Goal: Book appointment/travel/reservation

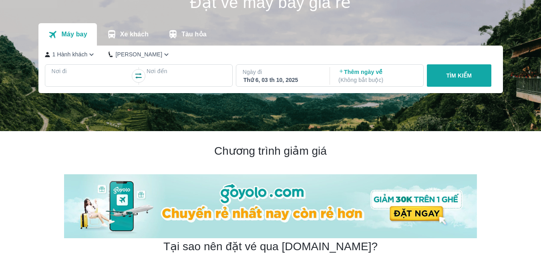
scroll to position [36, 0]
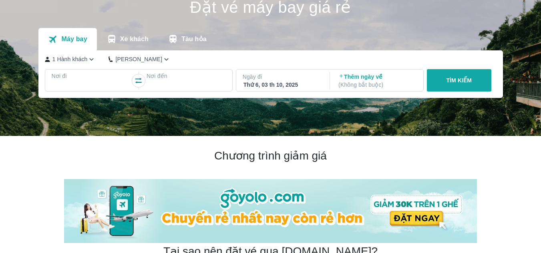
click at [137, 40] on p "Xe khách" at bounding box center [134, 39] width 28 height 8
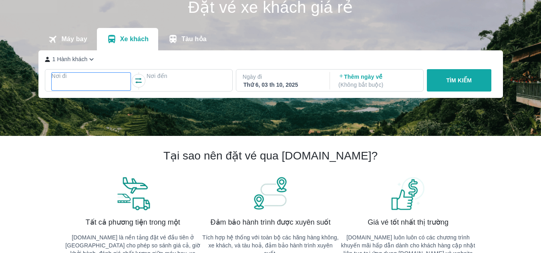
click at [112, 80] on p "Nơi đi" at bounding box center [91, 76] width 79 height 8
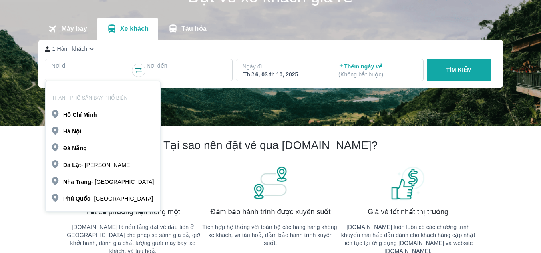
click at [83, 118] on b "Minh" at bounding box center [89, 115] width 13 height 6
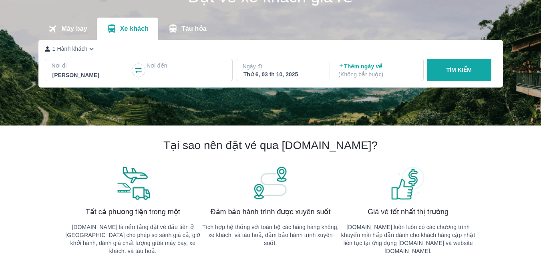
click at [195, 74] on div at bounding box center [186, 75] width 78 height 10
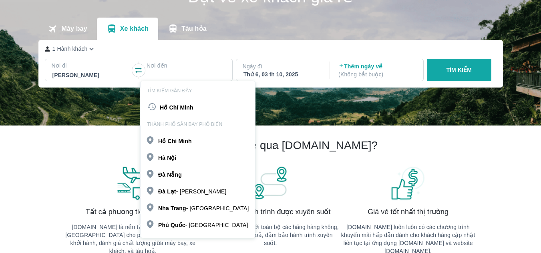
click at [180, 190] on p "Đà Lạt - [GEOGRAPHIC_DATA]" at bounding box center [192, 192] width 68 height 8
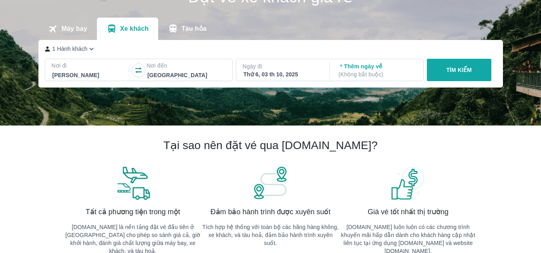
drag, startPoint x: 457, startPoint y: 66, endPoint x: 389, endPoint y: 104, distance: 78.1
click at [389, 104] on div "Đặt vé xe khách giá rẻ Máy bay Xe khách Tàu hỏa 1 Hành khách Nơi đi [GEOGRAPHIC…" at bounding box center [270, 51] width 541 height 150
click at [391, 76] on p "( Không bắt buộc )" at bounding box center [377, 74] width 78 height 8
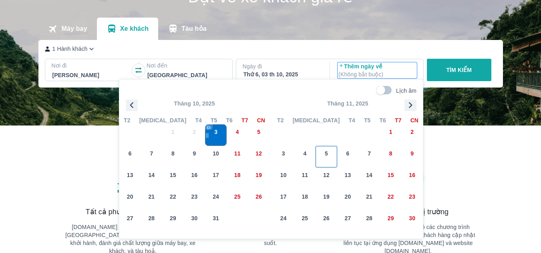
click at [327, 150] on span "5" at bounding box center [326, 154] width 3 height 8
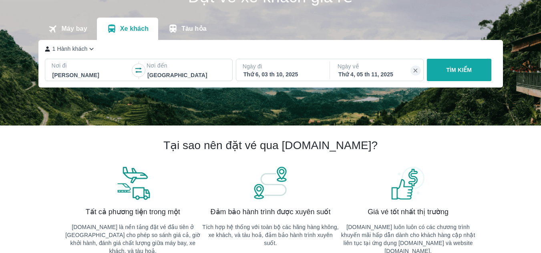
click at [449, 73] on p "TÌM KIẾM" at bounding box center [459, 70] width 26 height 8
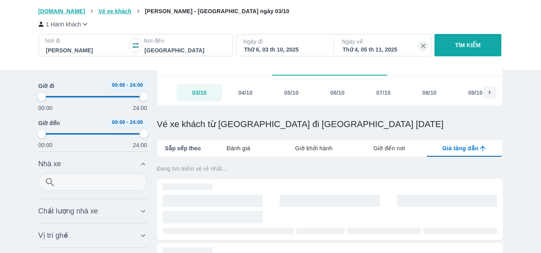
type input "97.9166666666667"
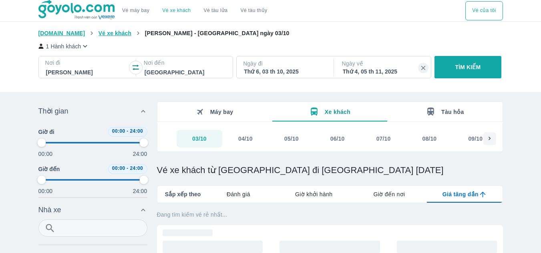
type input "97.9166666666667"
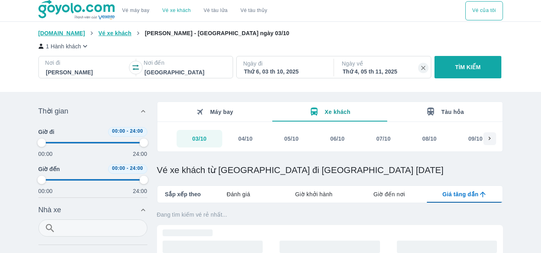
type input "97.9166666666667"
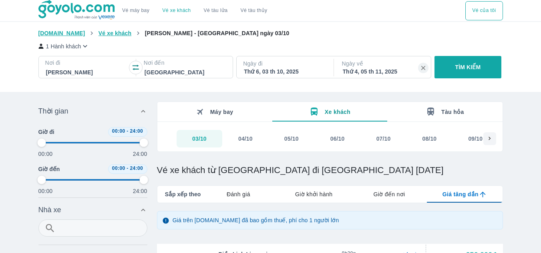
scroll to position [74, 0]
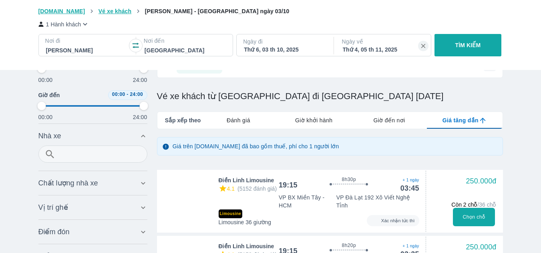
type input "97.9166666666667"
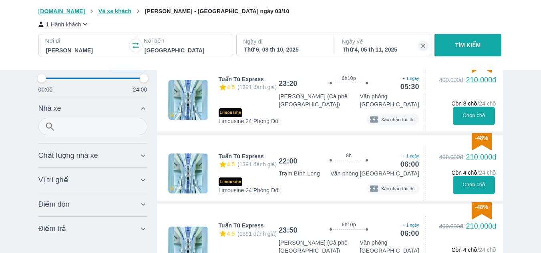
scroll to position [1043, 0]
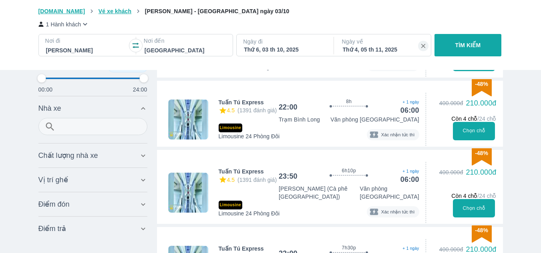
type input "97.9166666666667"
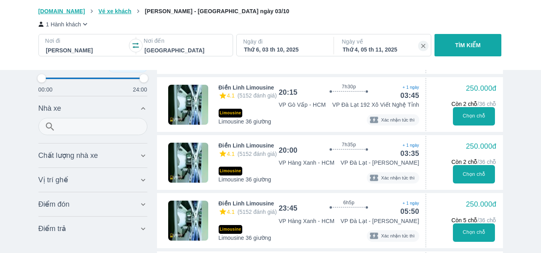
scroll to position [2311, 0]
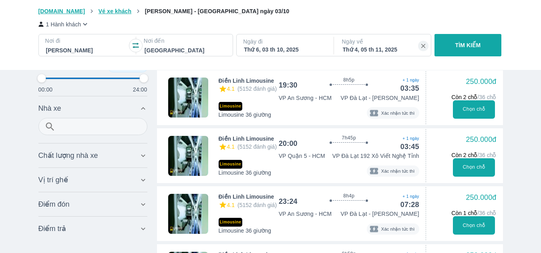
type input "97.9166666666667"
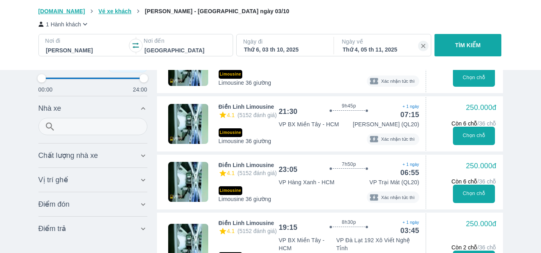
type input "97.9166666666667"
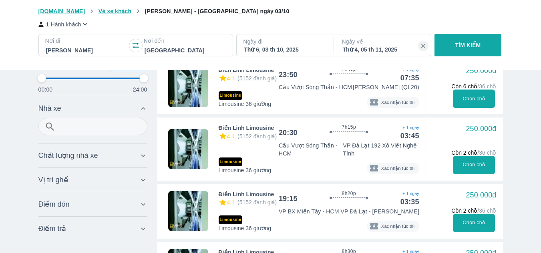
type input "97.9166666666667"
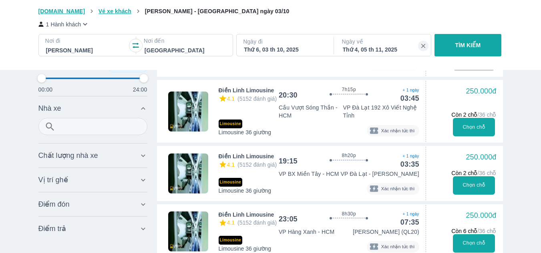
scroll to position [3994, 0]
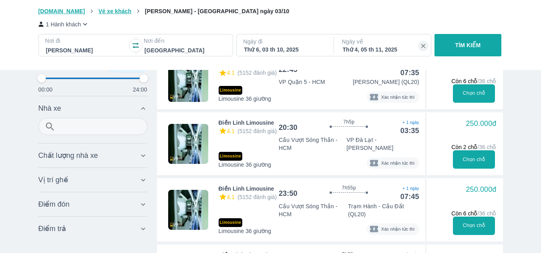
type input "97.9166666666667"
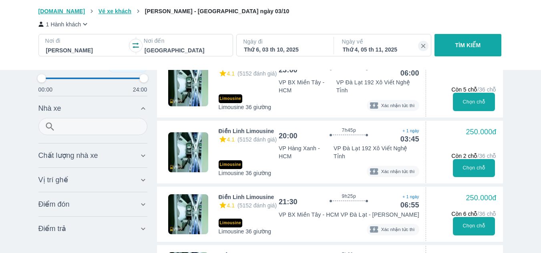
scroll to position [1209, 0]
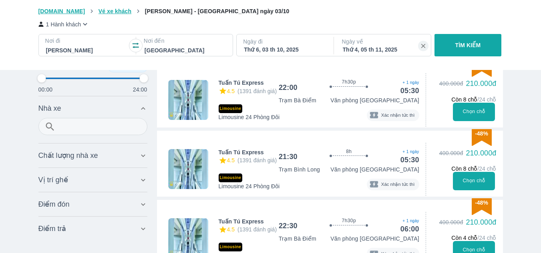
click at [376, 52] on div "Thứ 4, 05 th 11, 2025" at bounding box center [383, 50] width 81 height 8
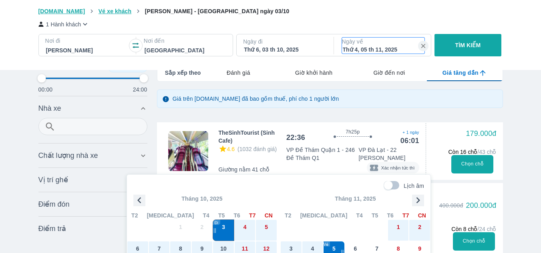
click at [302, 50] on div "Thứ 6, 03 th 10, 2025" at bounding box center [284, 50] width 81 height 8
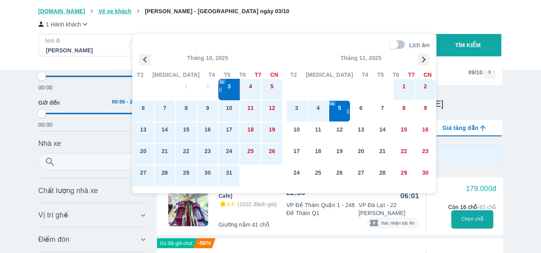
scroll to position [46, 0]
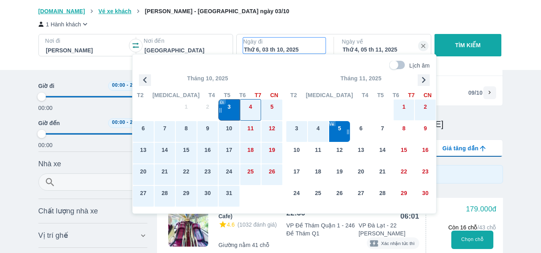
click at [251, 106] on span "4" at bounding box center [250, 107] width 3 height 8
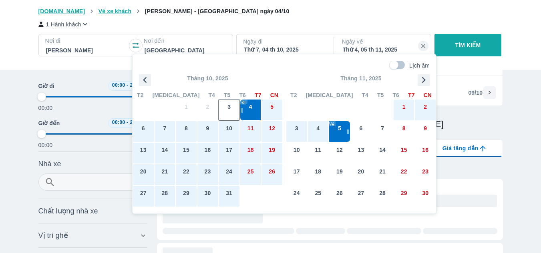
type input "97.9166666666667"
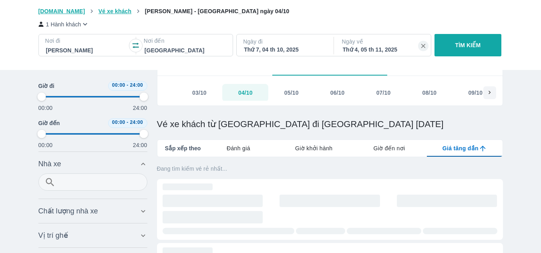
click at [364, 49] on div "Thứ 4, 05 th 11, 2025" at bounding box center [383, 50] width 81 height 8
type input "97.9166666666667"
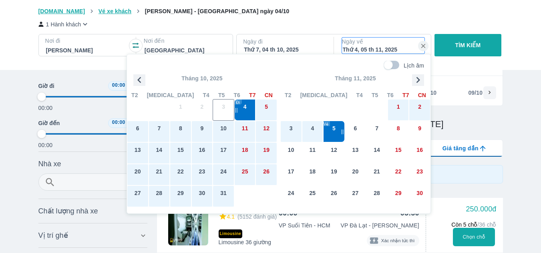
type input "97.9166666666667"
click at [259, 106] on div "5" at bounding box center [266, 110] width 21 height 21
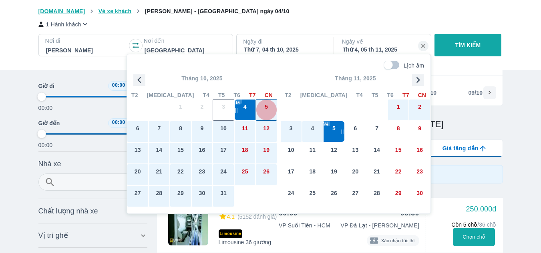
type input "97.9166666666667"
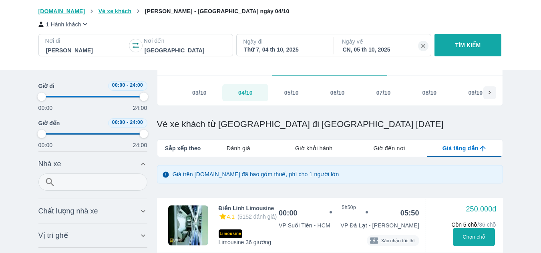
click at [481, 46] on button "TÌM KIẾM" at bounding box center [467, 45] width 67 height 22
type input "97.9166666666667"
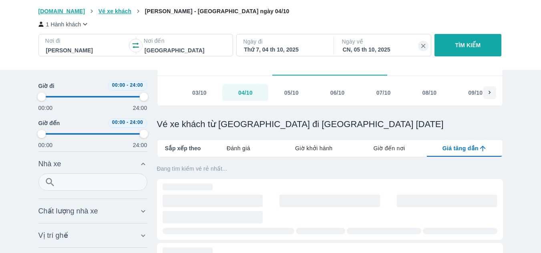
type input "97.9166666666667"
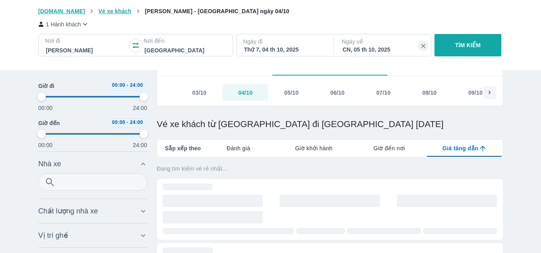
type input "97.9166666666667"
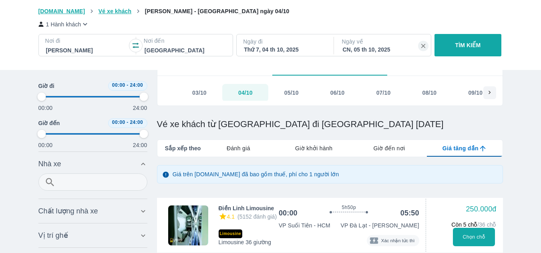
scroll to position [99, 0]
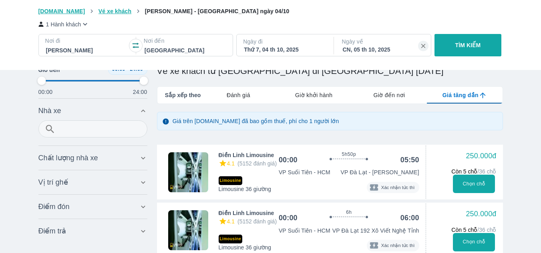
type input "97.9166666666667"
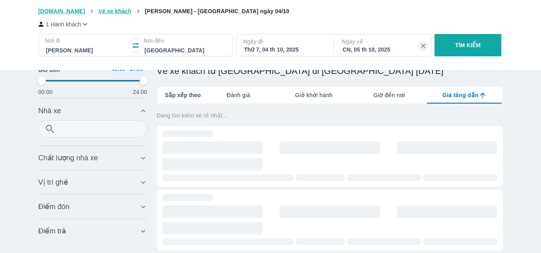
type input "97.9166666666667"
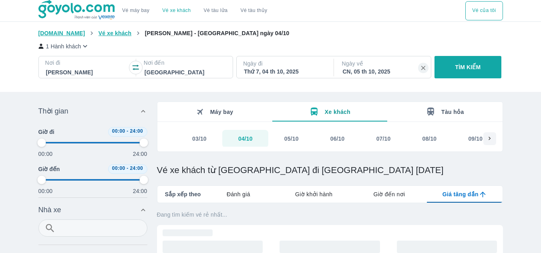
type input "97.9166666666667"
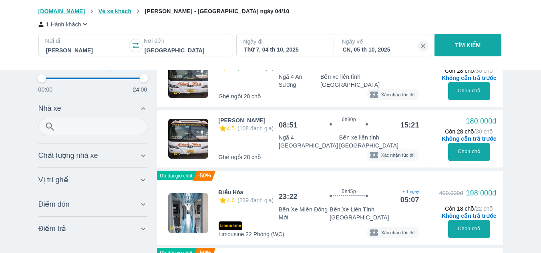
scroll to position [195, 0]
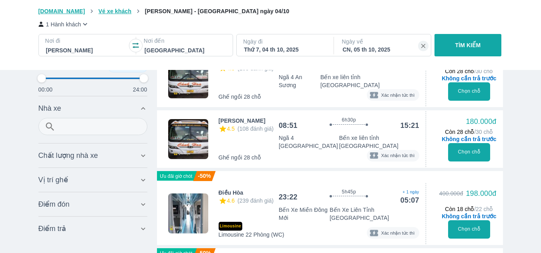
click at [124, 155] on div "Chất lượng nhà xe Bỏ lọc" at bounding box center [88, 156] width 100 height 10
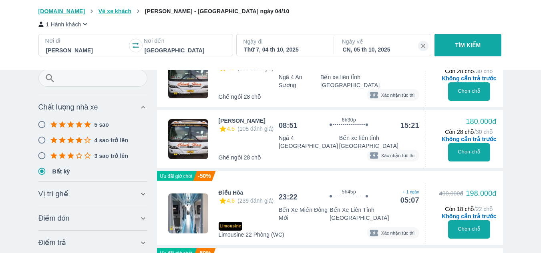
scroll to position [269, 0]
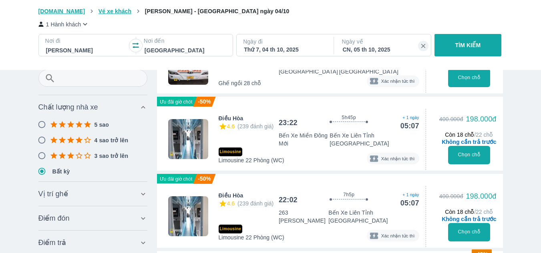
click at [81, 196] on div "Vị trí ghế Bỏ lọc" at bounding box center [88, 194] width 100 height 10
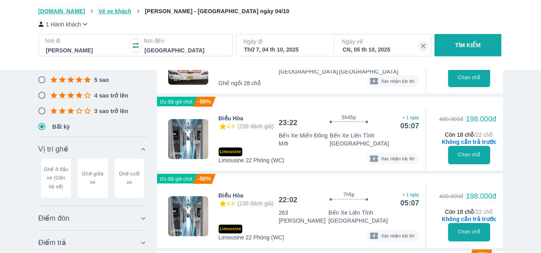
scroll to position [367, 0]
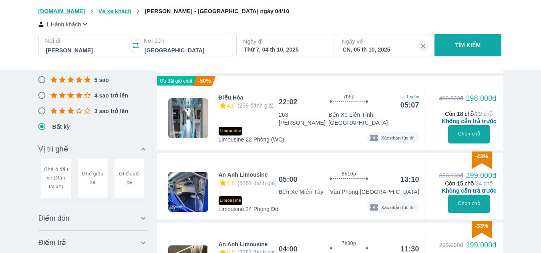
click at [101, 227] on div "Điểm đón Bỏ lọc" at bounding box center [92, 218] width 109 height 19
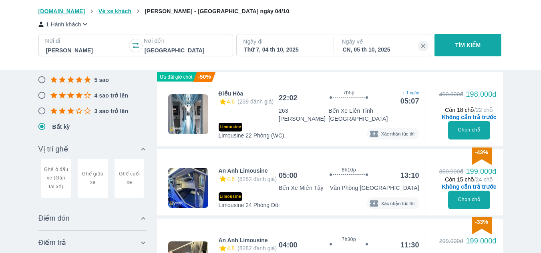
click at [129, 214] on div "Điểm đón Bỏ lọc" at bounding box center [92, 218] width 109 height 19
click at [140, 220] on icon at bounding box center [143, 219] width 8 height 8
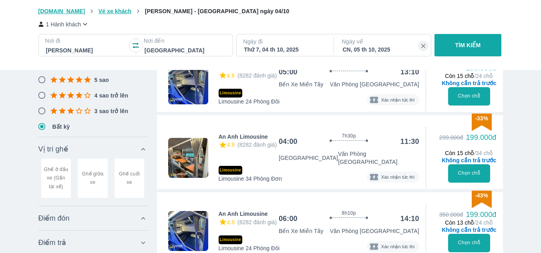
click at [140, 220] on icon at bounding box center [143, 219] width 8 height 8
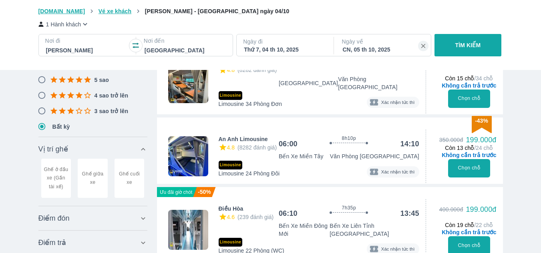
scroll to position [550, 0]
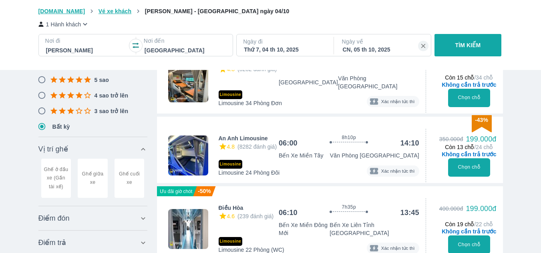
click at [140, 239] on div "Điểm trả Bỏ lọc" at bounding box center [92, 242] width 109 height 19
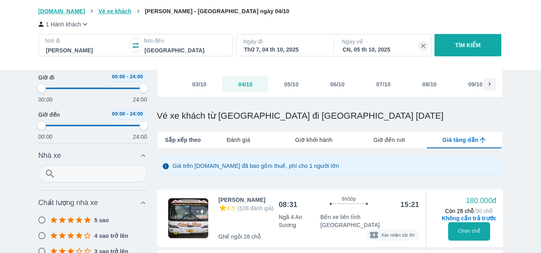
scroll to position [54, 0]
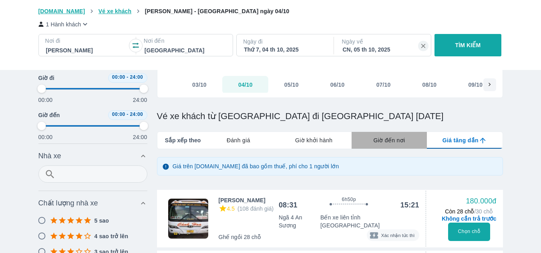
click at [375, 140] on span "Giờ đến nơi" at bounding box center [389, 140] width 32 height 8
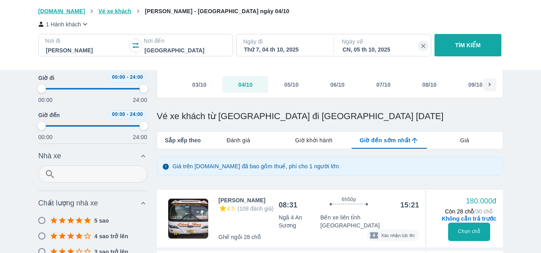
type input "97.9166666666667"
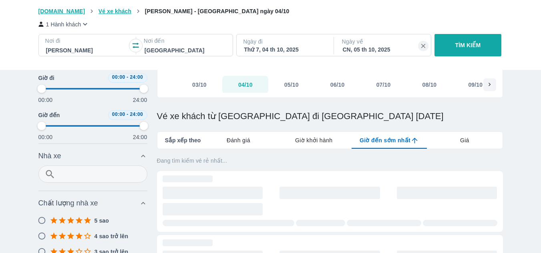
type input "97.9166666666667"
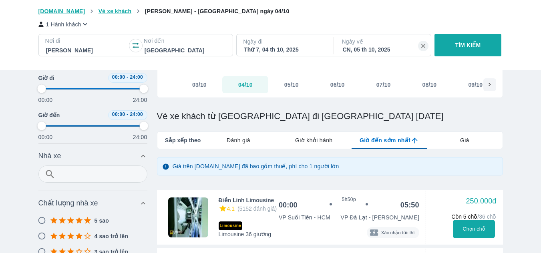
type input "97.9166666666667"
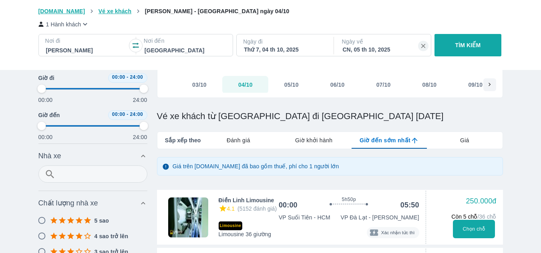
type input "97.9166666666667"
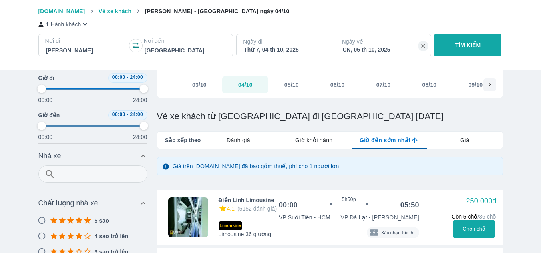
type input "97.9166666666667"
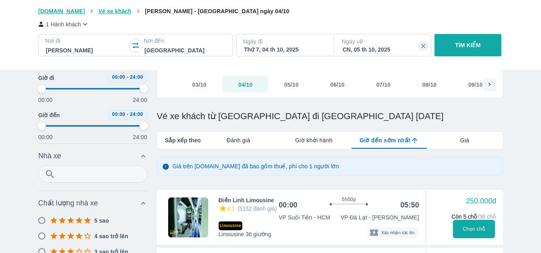
type input "97.9166666666667"
